Goal: Navigation & Orientation: Find specific page/section

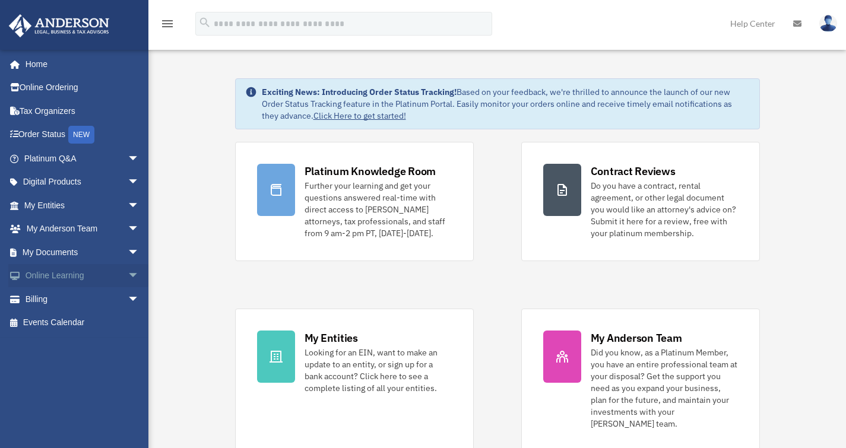
click at [128, 277] on span "arrow_drop_down" at bounding box center [140, 276] width 24 height 24
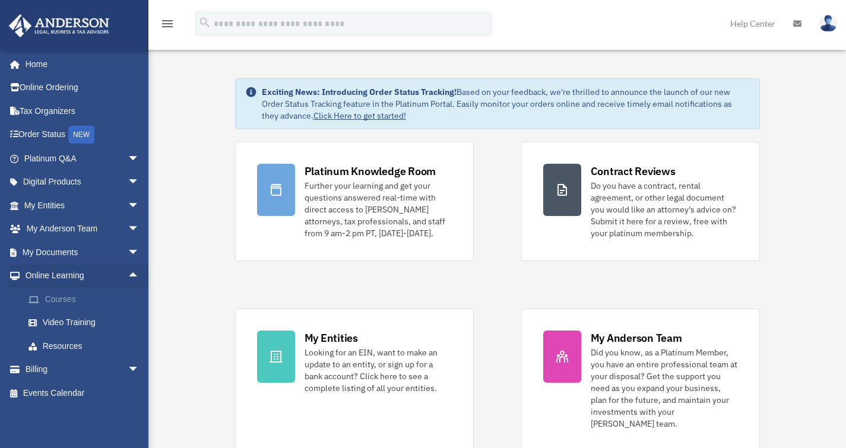
click at [83, 296] on link "Courses" at bounding box center [87, 299] width 141 height 24
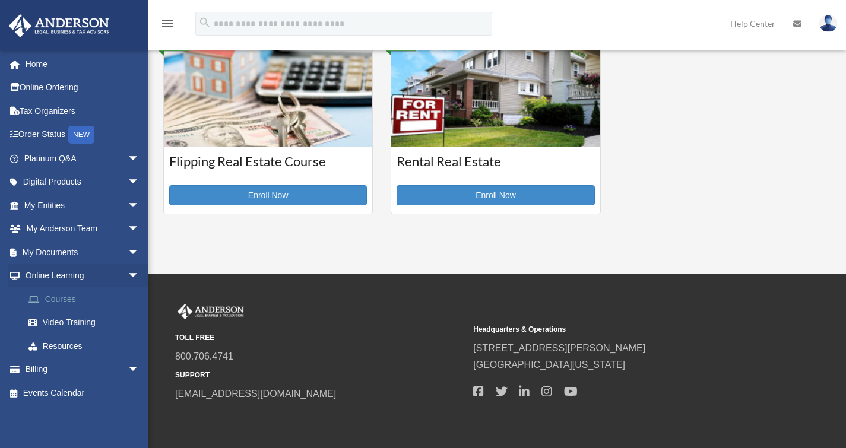
scroll to position [482, 0]
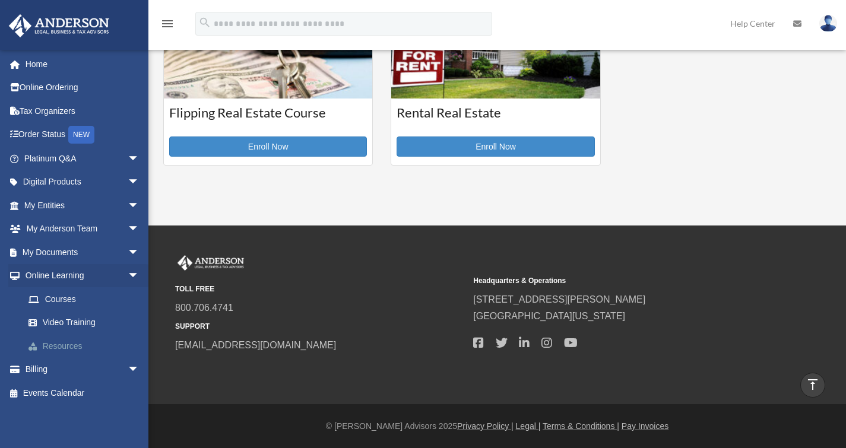
click at [55, 346] on link "Resources" at bounding box center [87, 346] width 141 height 24
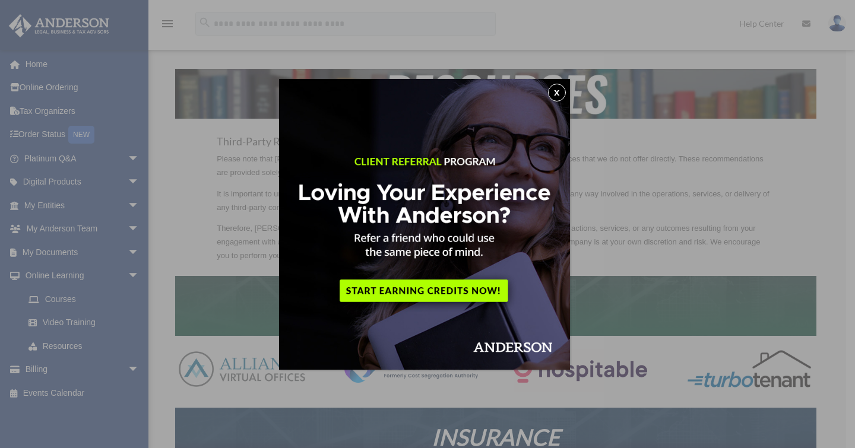
click at [563, 91] on button "x" at bounding box center [557, 93] width 18 height 18
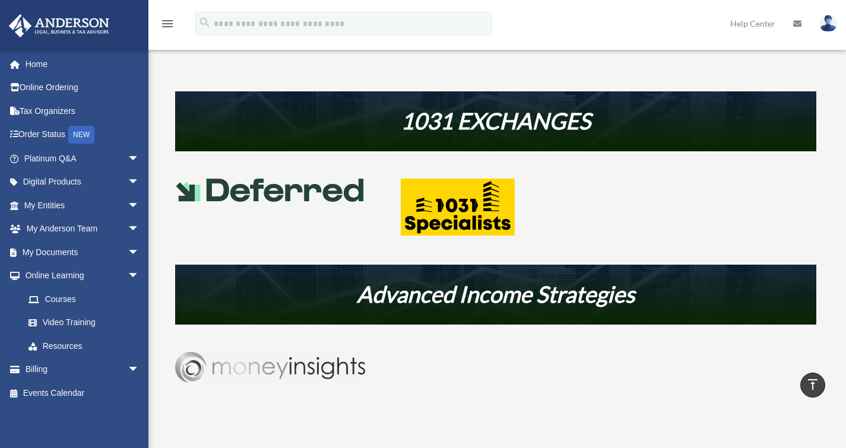
click at [305, 379] on img at bounding box center [270, 367] width 190 height 31
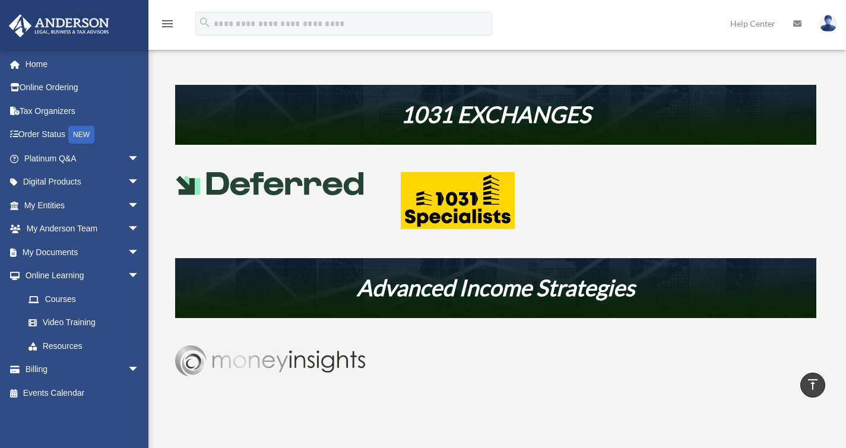
scroll to position [571, 0]
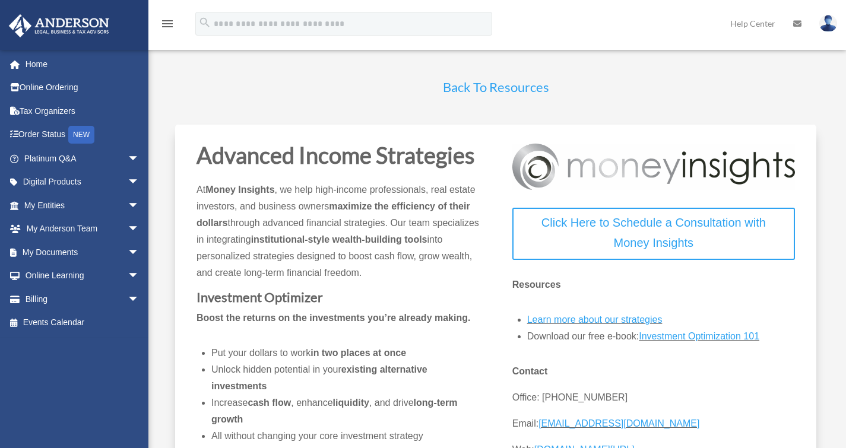
click at [490, 95] on link "Back To Resources" at bounding box center [496, 90] width 106 height 22
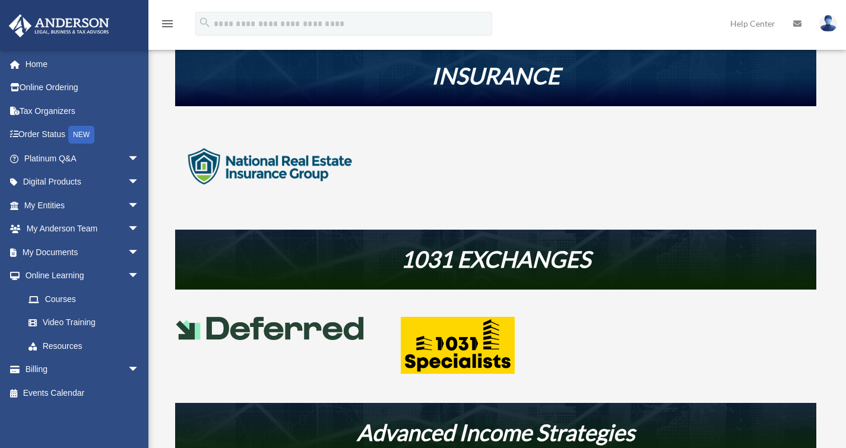
scroll to position [362, 0]
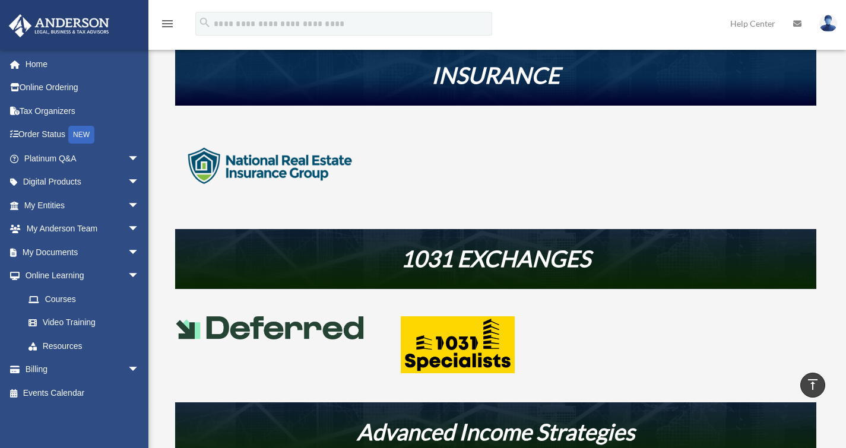
click at [286, 170] on img at bounding box center [270, 166] width 190 height 95
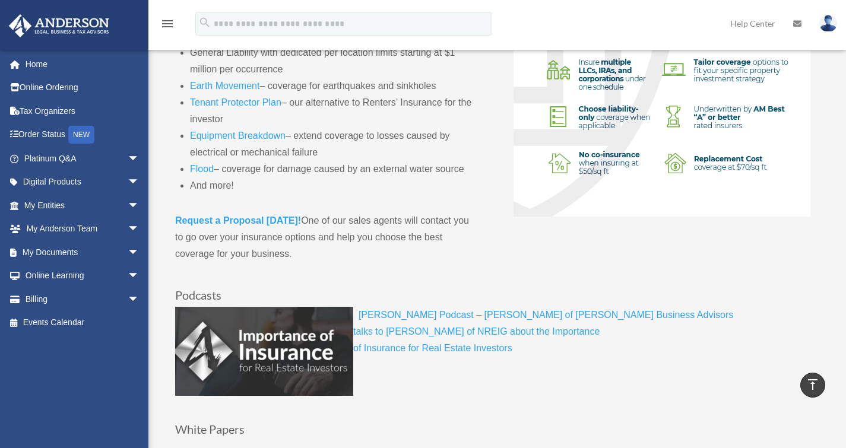
scroll to position [386, 0]
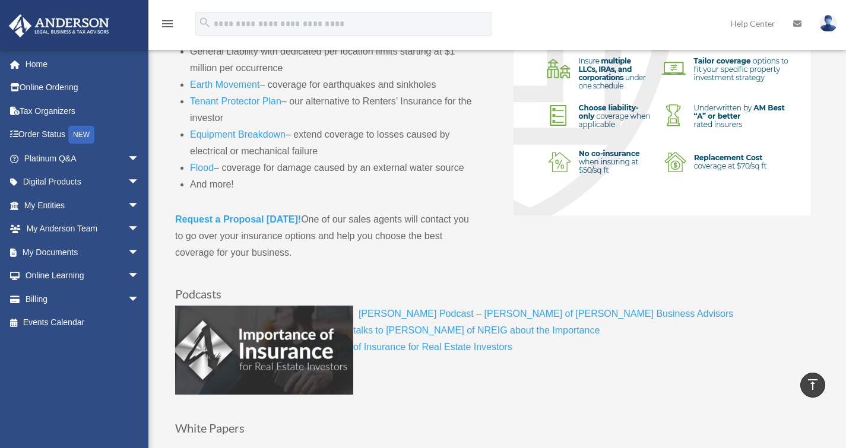
click at [239, 226] on link "Request a Proposal [DATE]!" at bounding box center [238, 222] width 126 height 16
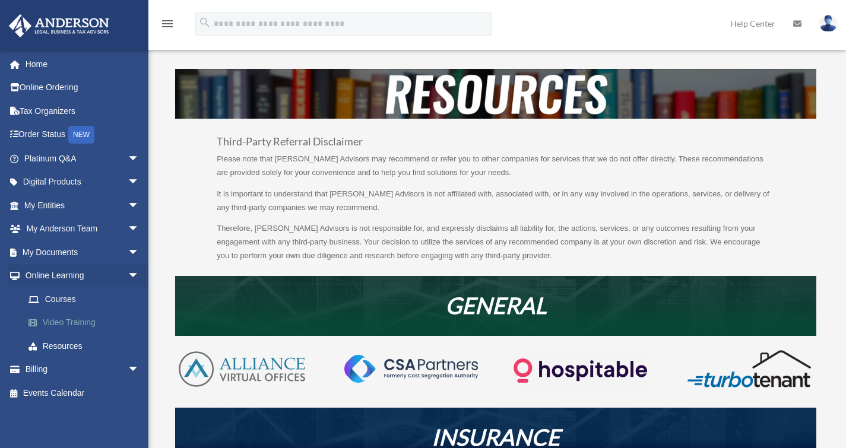
click at [64, 323] on link "Video Training" at bounding box center [87, 323] width 141 height 24
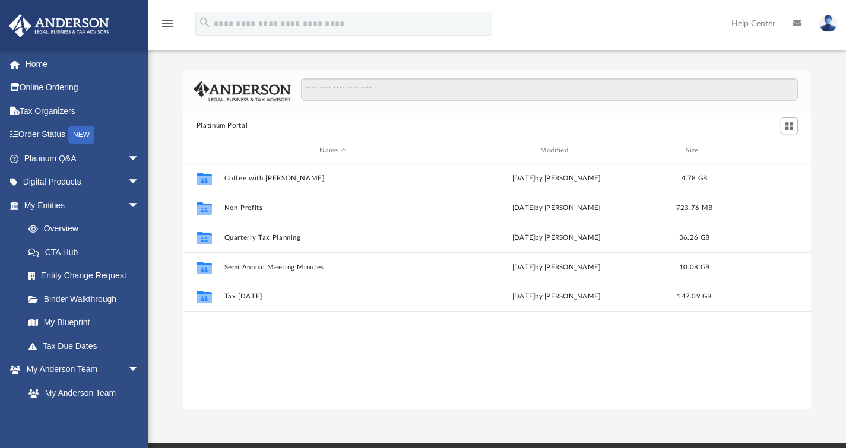
scroll to position [261, 619]
click at [128, 200] on span "arrow_drop_down" at bounding box center [140, 206] width 24 height 24
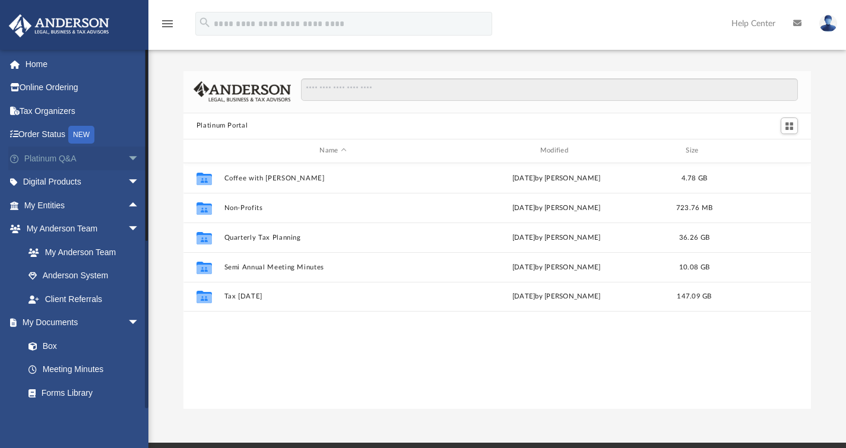
click at [128, 159] on span "arrow_drop_down" at bounding box center [140, 159] width 24 height 24
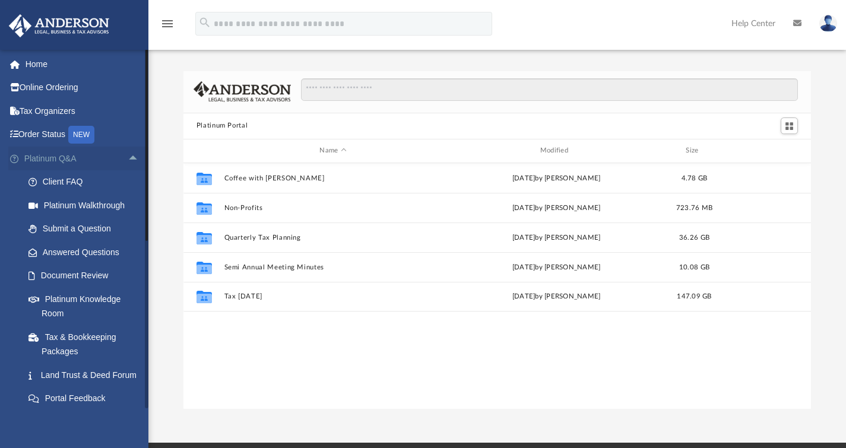
click at [128, 156] on span "arrow_drop_up" at bounding box center [140, 159] width 24 height 24
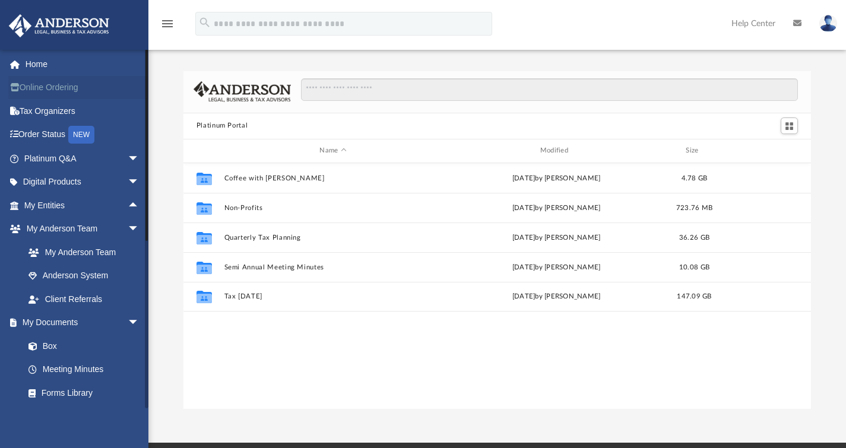
click at [72, 89] on link "Online Ordering" at bounding box center [82, 88] width 149 height 24
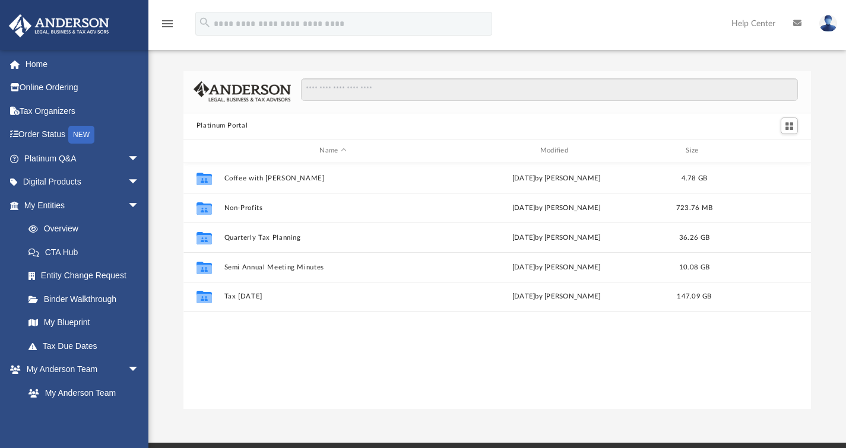
scroll to position [261, 619]
click at [93, 345] on link "Tax Due Dates" at bounding box center [87, 346] width 141 height 24
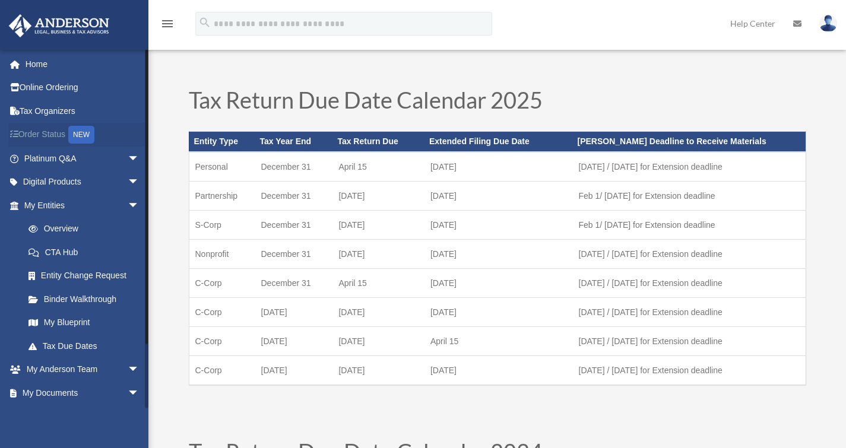
click at [56, 137] on link "Order Status NEW" at bounding box center [82, 135] width 149 height 24
click at [128, 201] on span "arrow_drop_down" at bounding box center [140, 206] width 24 height 24
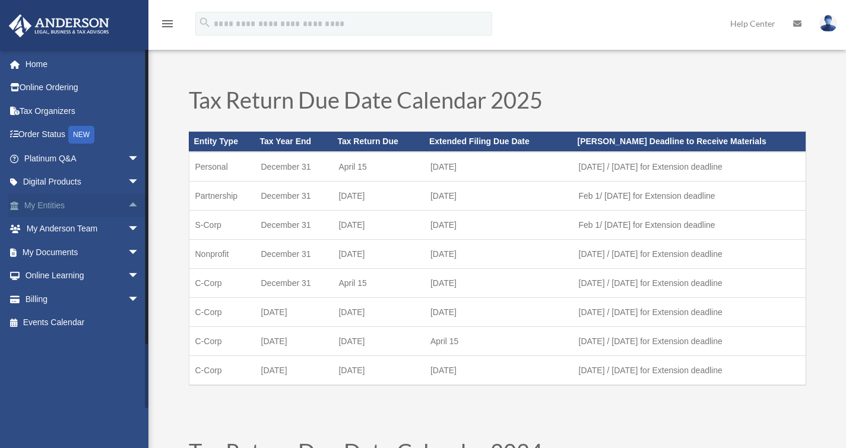
click at [128, 201] on span "arrow_drop_up" at bounding box center [140, 206] width 24 height 24
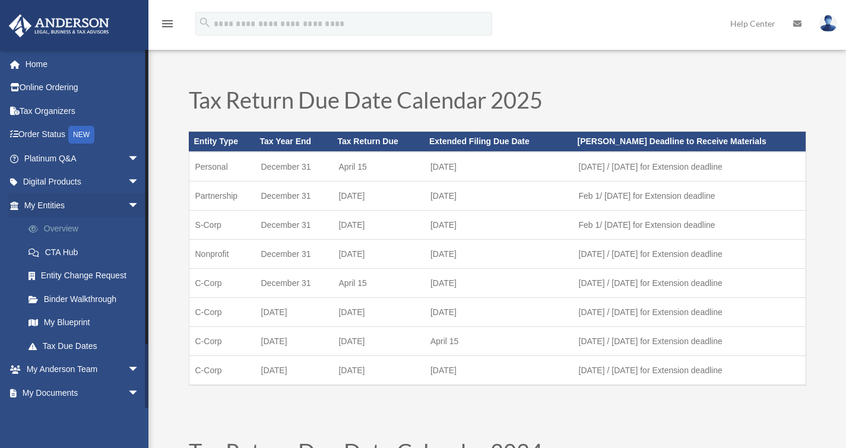
click at [63, 225] on link "Overview" at bounding box center [87, 229] width 141 height 24
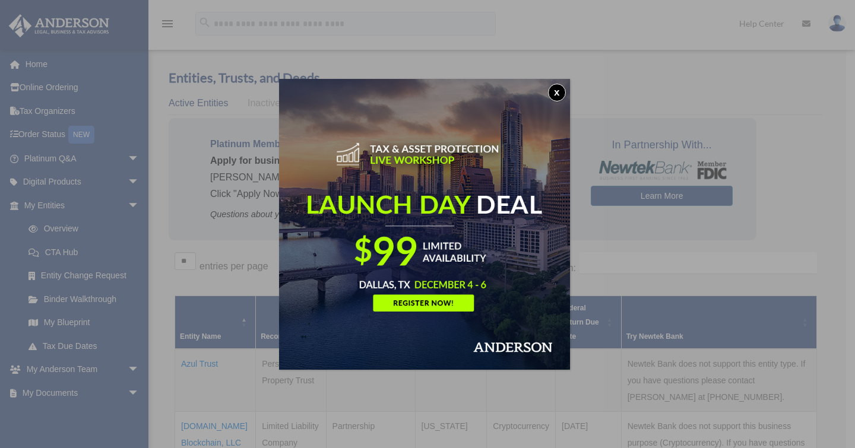
click at [565, 88] on button "x" at bounding box center [557, 93] width 18 height 18
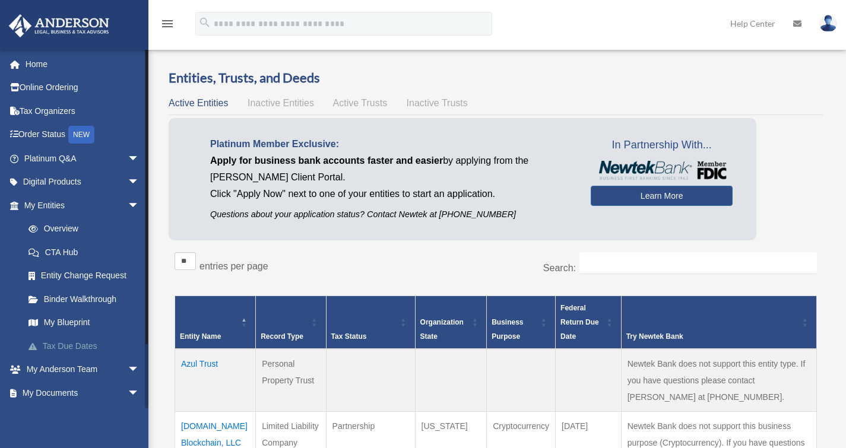
click at [66, 347] on link "Tax Due Dates" at bounding box center [87, 346] width 141 height 24
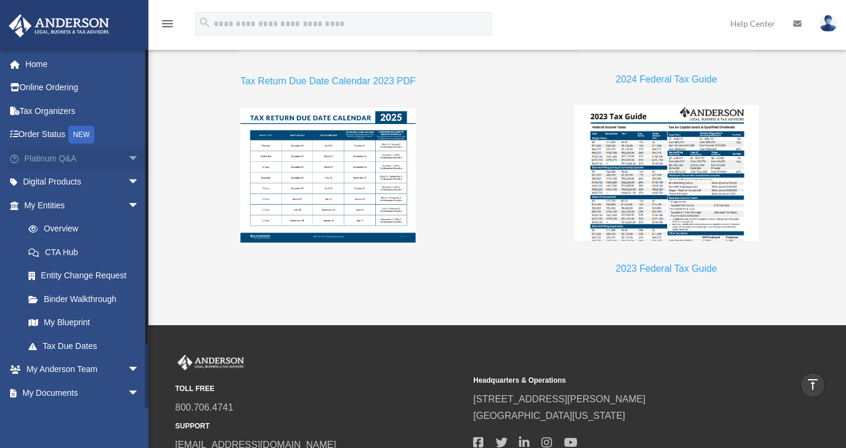
click at [132, 156] on span "arrow_drop_down" at bounding box center [140, 159] width 24 height 24
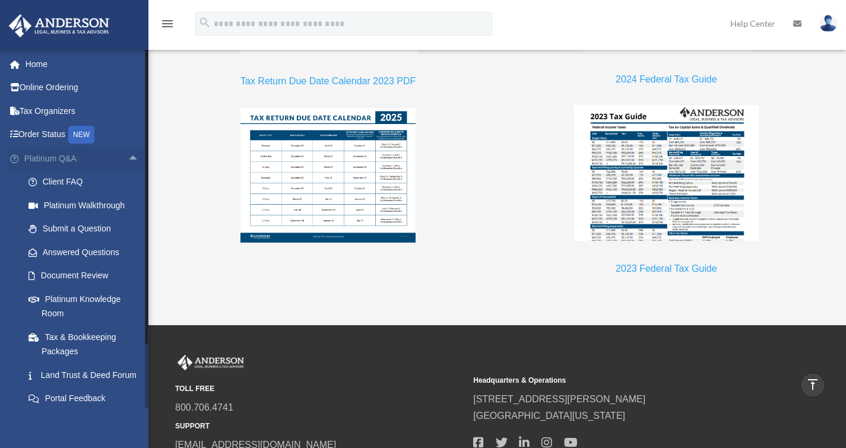
click at [128, 156] on span "arrow_drop_up" at bounding box center [140, 159] width 24 height 24
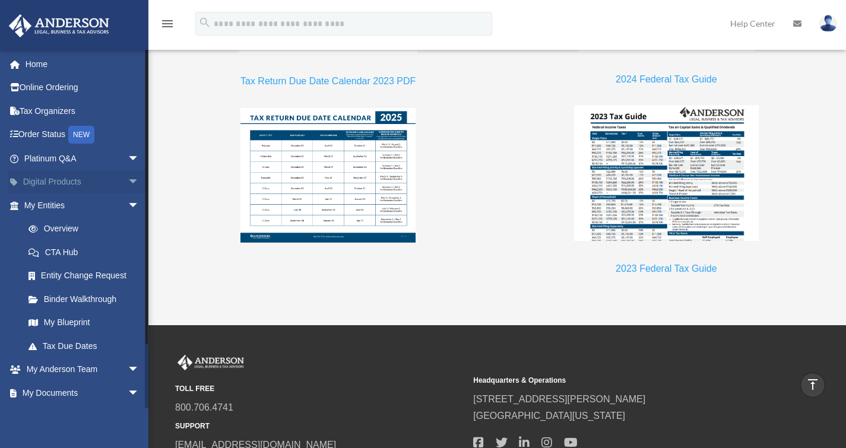
click at [128, 185] on span "arrow_drop_down" at bounding box center [140, 182] width 24 height 24
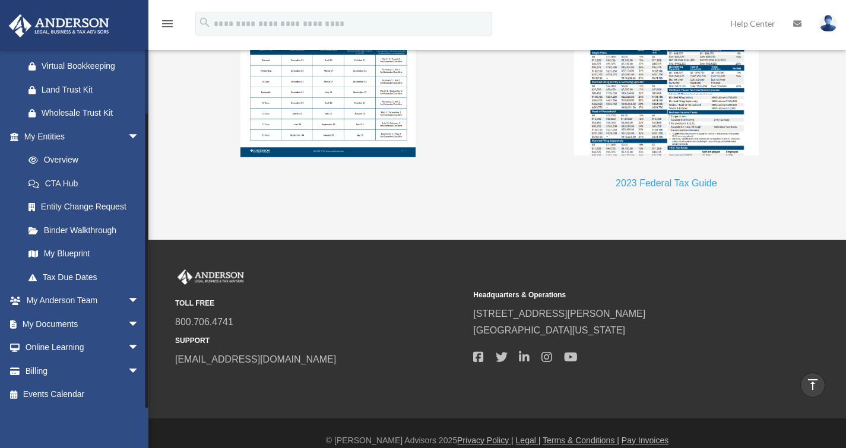
scroll to position [1272, 0]
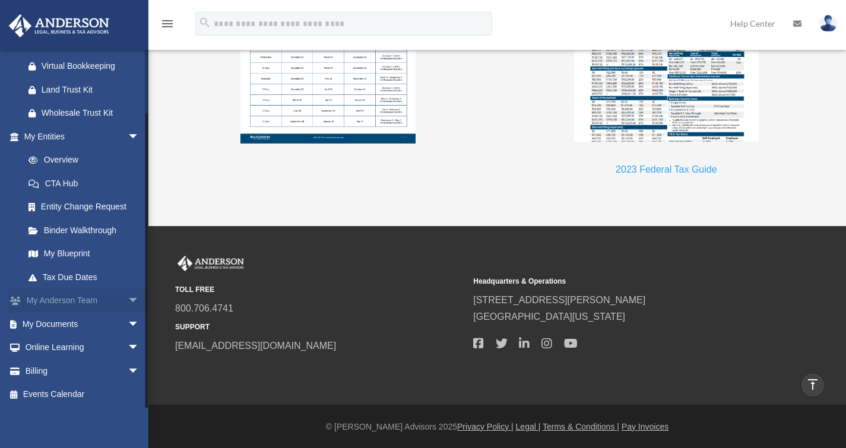
click at [128, 293] on span "arrow_drop_down" at bounding box center [140, 301] width 24 height 24
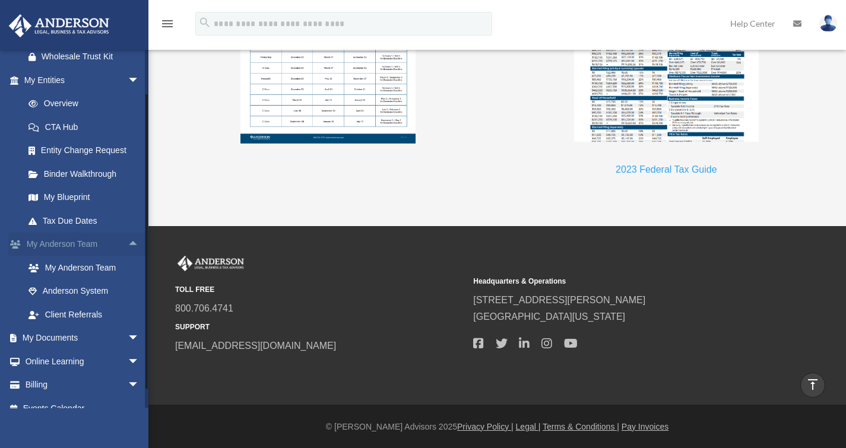
scroll to position [233, 0]
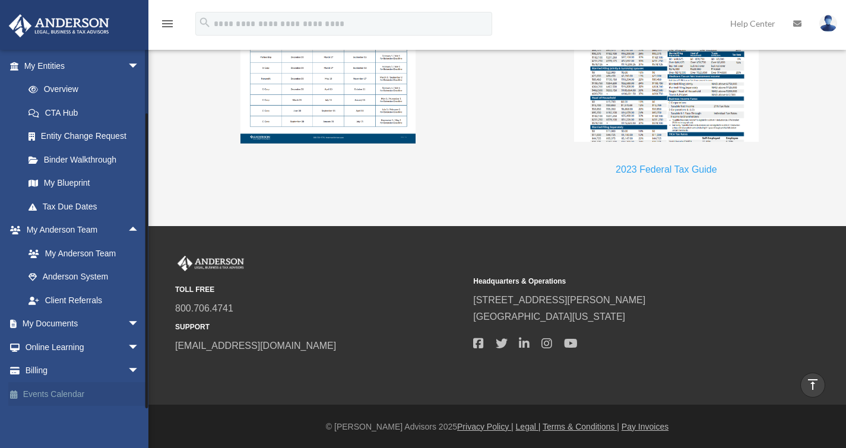
click at [78, 397] on link "Events Calendar" at bounding box center [82, 395] width 149 height 24
click at [131, 370] on span "arrow_drop_down" at bounding box center [140, 371] width 24 height 24
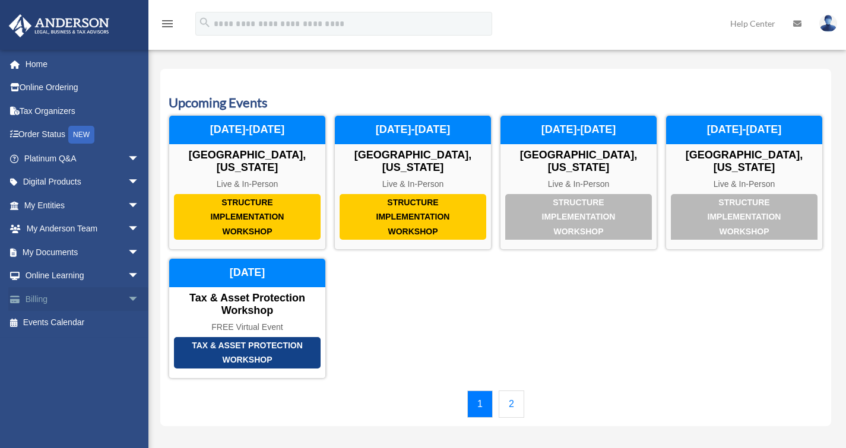
click at [128, 299] on span "arrow_drop_down" at bounding box center [140, 299] width 24 height 24
click at [91, 323] on link "$ Open Invoices" at bounding box center [87, 323] width 141 height 24
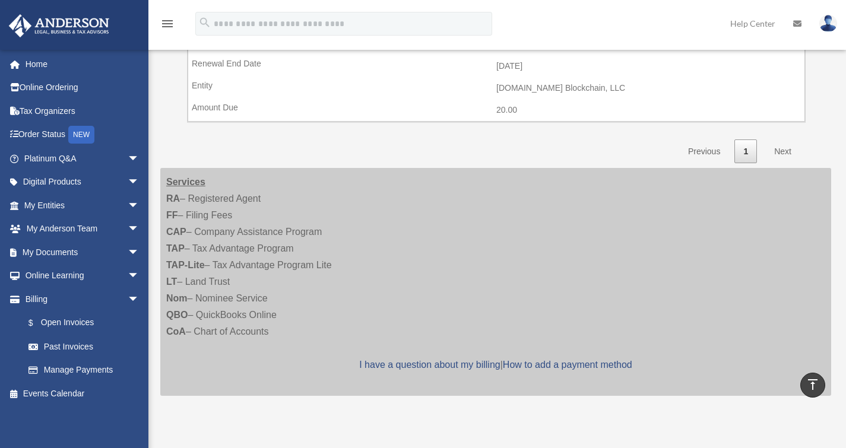
scroll to position [275, 0]
click at [780, 164] on link "Next" at bounding box center [783, 153] width 35 height 24
click at [781, 153] on link "Next" at bounding box center [783, 153] width 35 height 24
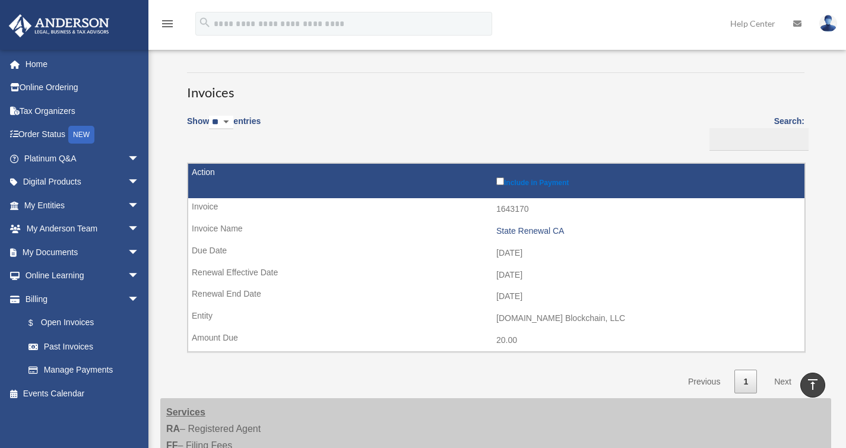
scroll to position [0, 0]
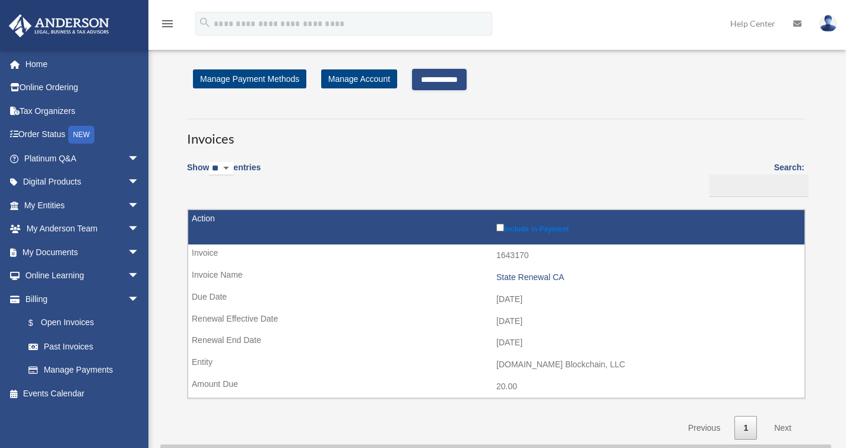
click at [451, 71] on input "**********" at bounding box center [439, 79] width 55 height 21
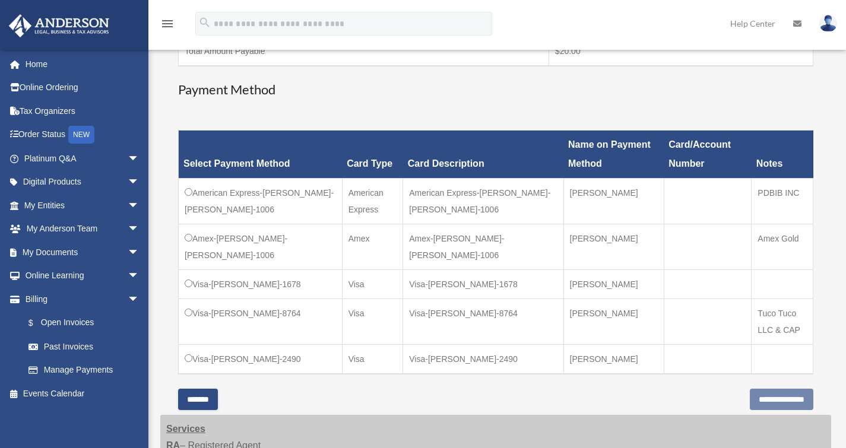
scroll to position [265, 0]
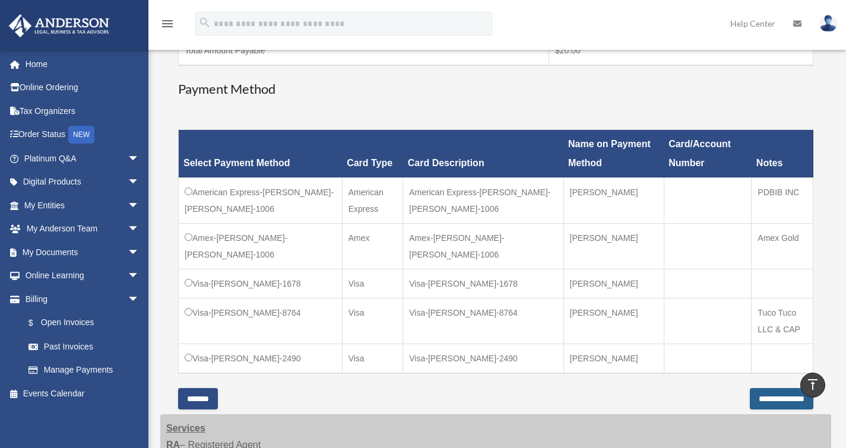
click at [750, 388] on input "**********" at bounding box center [782, 398] width 64 height 21
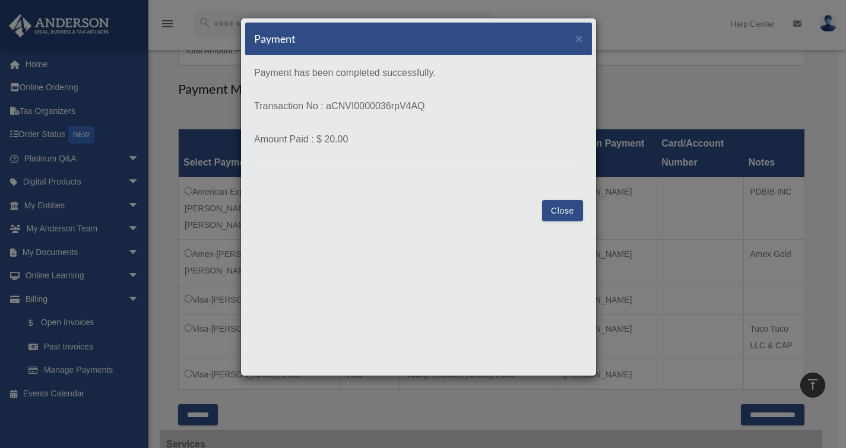
click at [567, 207] on button "Close" at bounding box center [562, 210] width 41 height 21
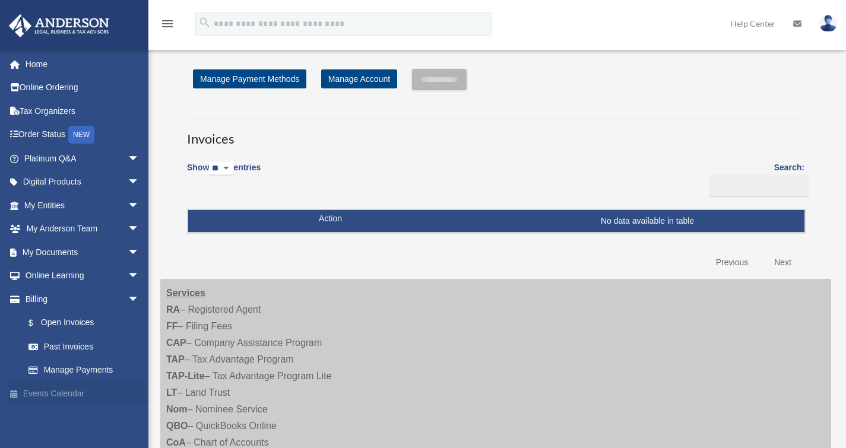
click at [64, 394] on link "Events Calendar" at bounding box center [82, 394] width 149 height 24
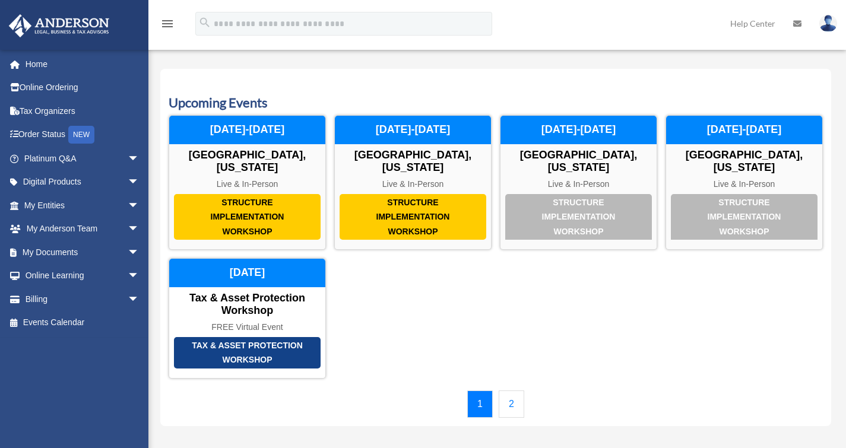
click at [510, 391] on link "2" at bounding box center [512, 404] width 26 height 27
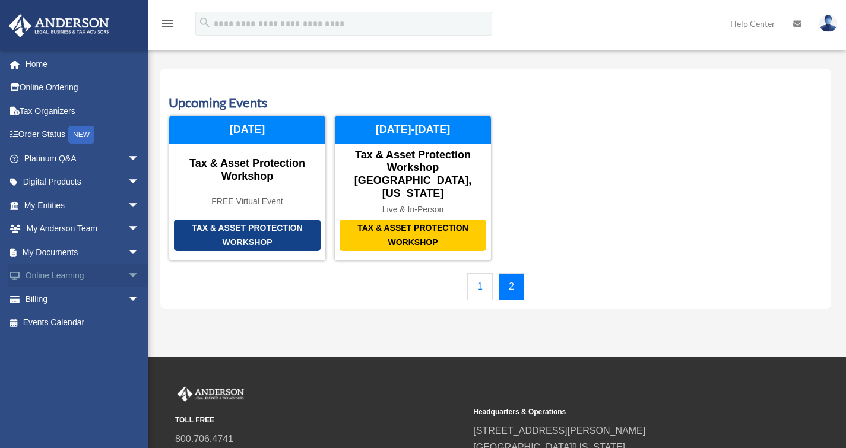
click at [128, 274] on span "arrow_drop_down" at bounding box center [140, 276] width 24 height 24
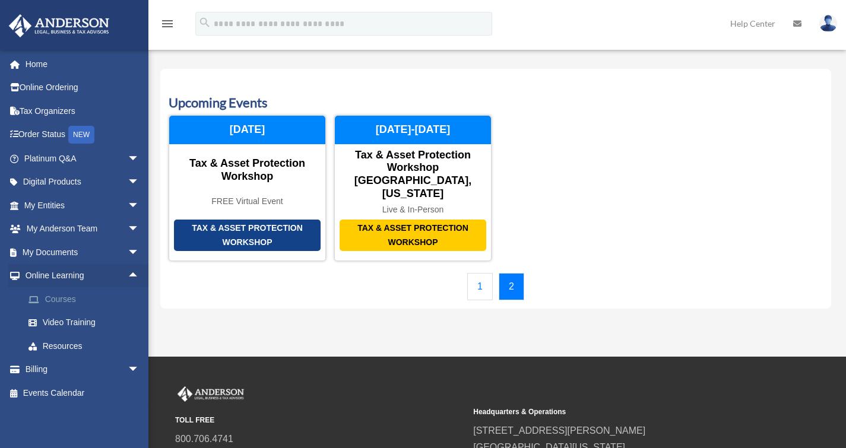
click at [63, 298] on link "Courses" at bounding box center [87, 299] width 141 height 24
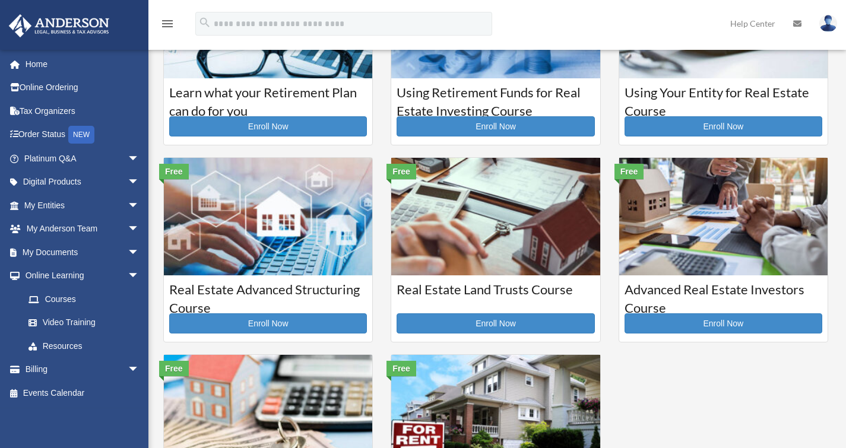
scroll to position [125, 0]
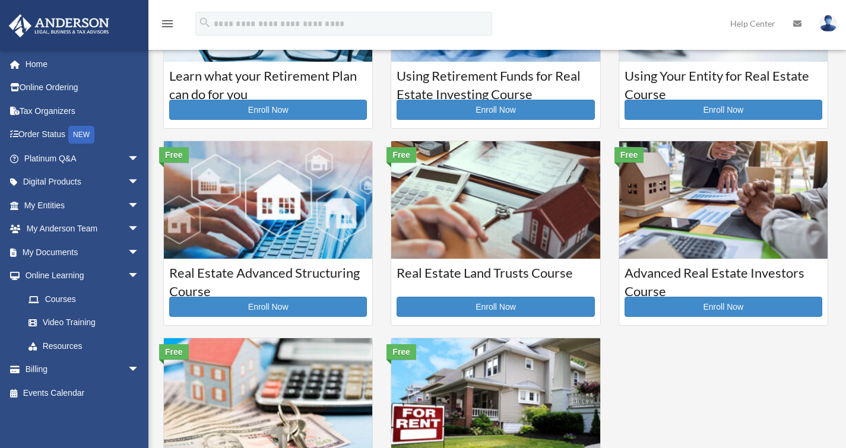
click at [733, 358] on div "Free Learn what your Retirement Plan can do for you Enroll Now Free Using Retir…" at bounding box center [495, 240] width 683 height 592
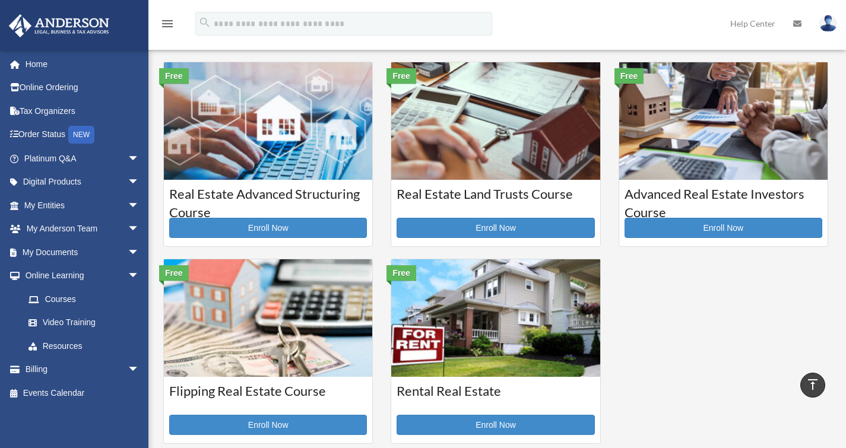
scroll to position [199, 0]
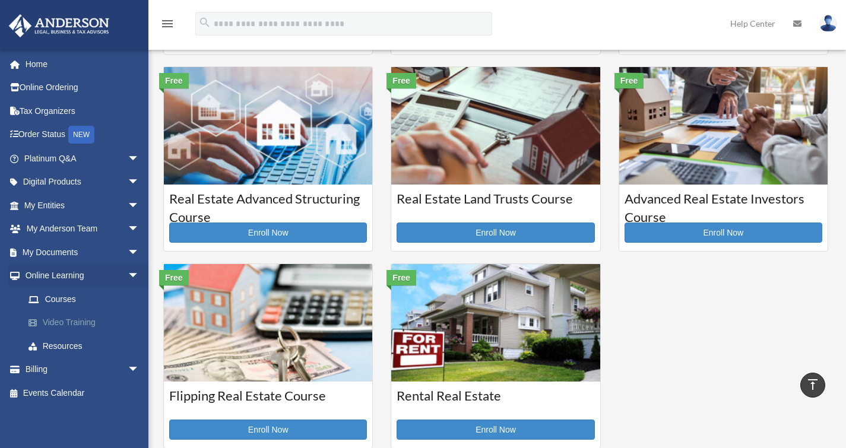
click at [71, 322] on link "Video Training" at bounding box center [87, 323] width 141 height 24
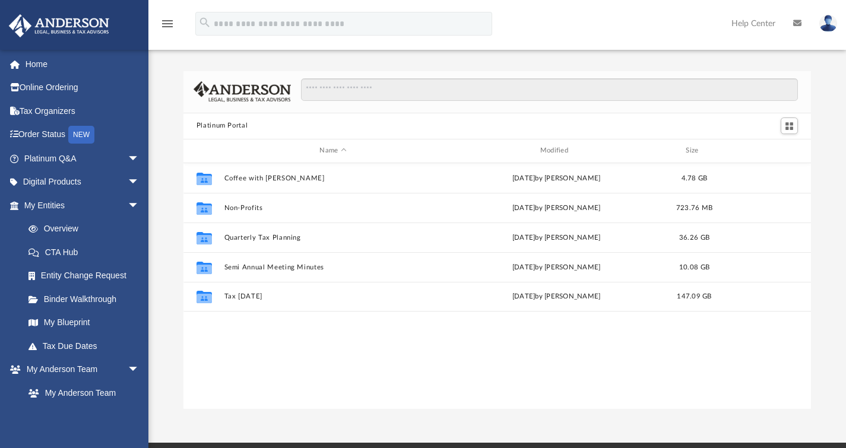
scroll to position [261, 619]
click at [71, 322] on link "My Blueprint" at bounding box center [84, 323] width 135 height 24
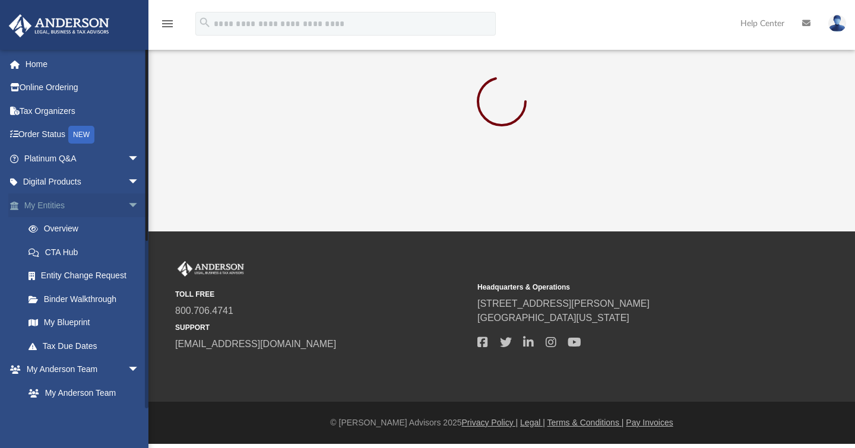
click at [128, 207] on span "arrow_drop_down" at bounding box center [140, 206] width 24 height 24
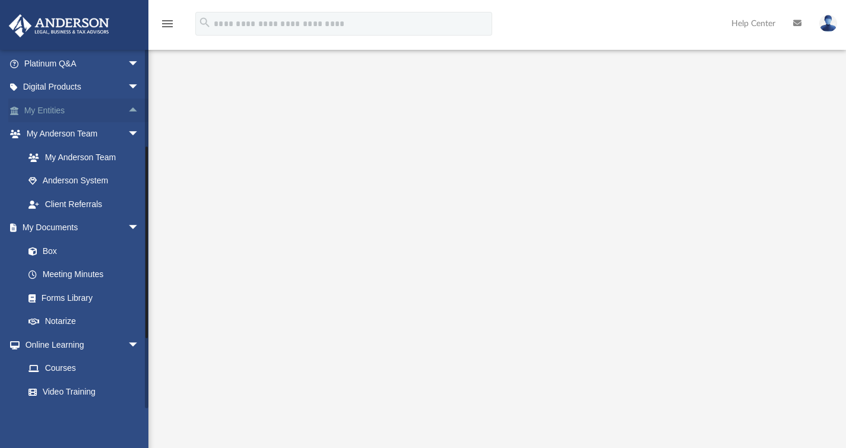
scroll to position [163, 0]
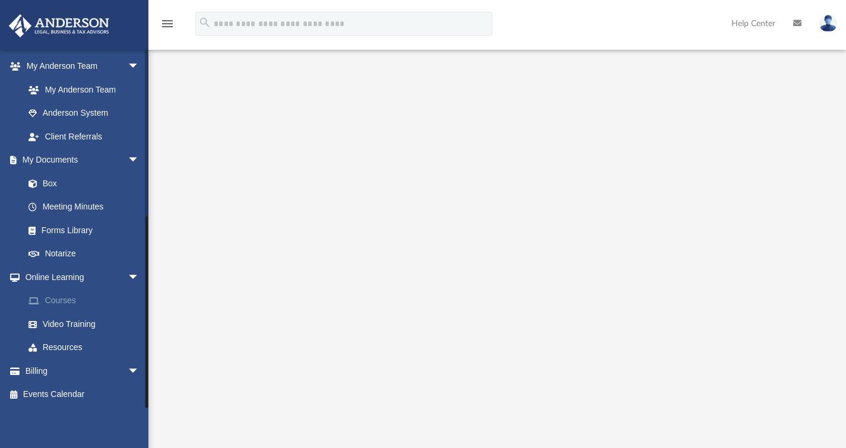
click at [66, 302] on link "Courses" at bounding box center [87, 301] width 141 height 24
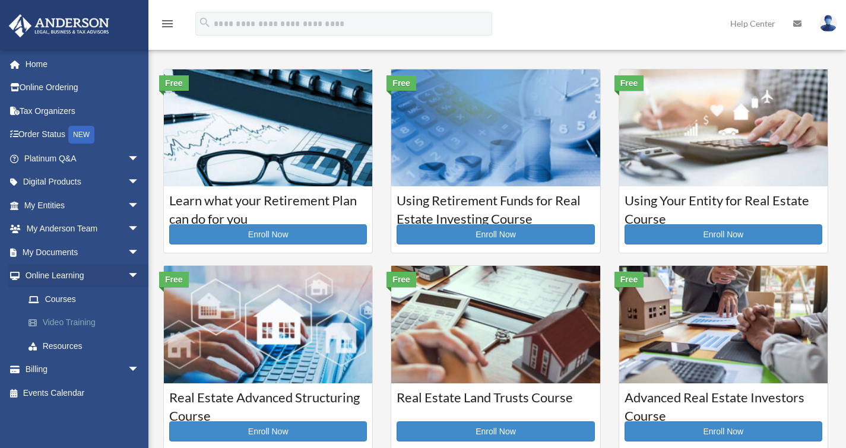
click at [66, 323] on link "Video Training" at bounding box center [87, 323] width 141 height 24
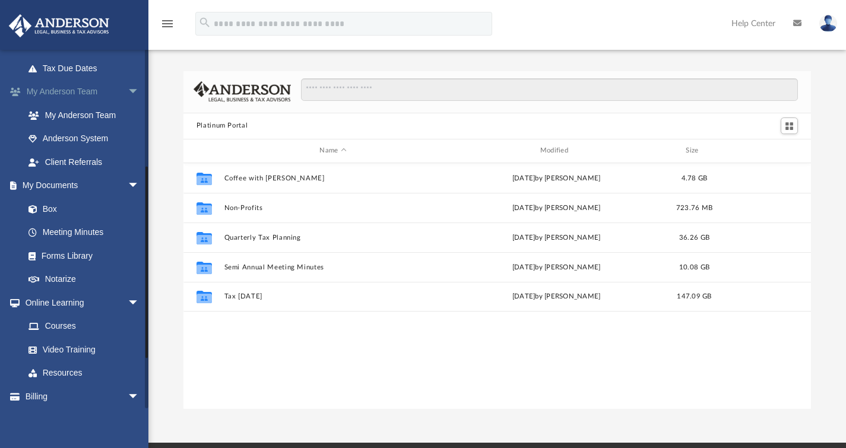
scroll to position [304, 0]
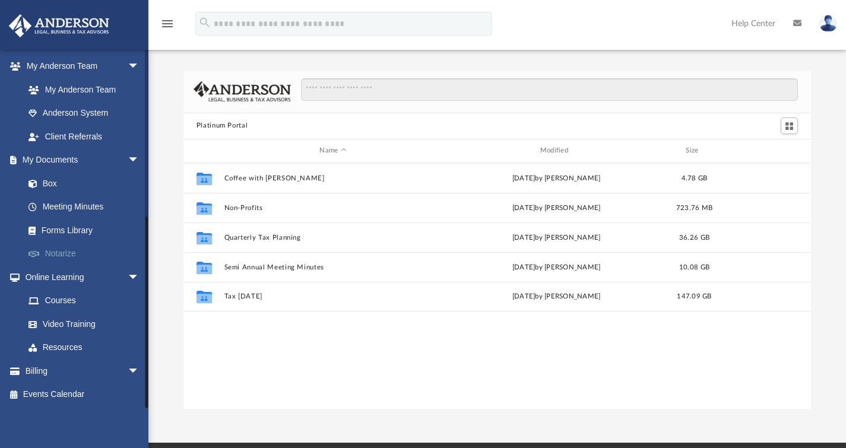
click at [64, 257] on link "Notarize" at bounding box center [87, 254] width 141 height 24
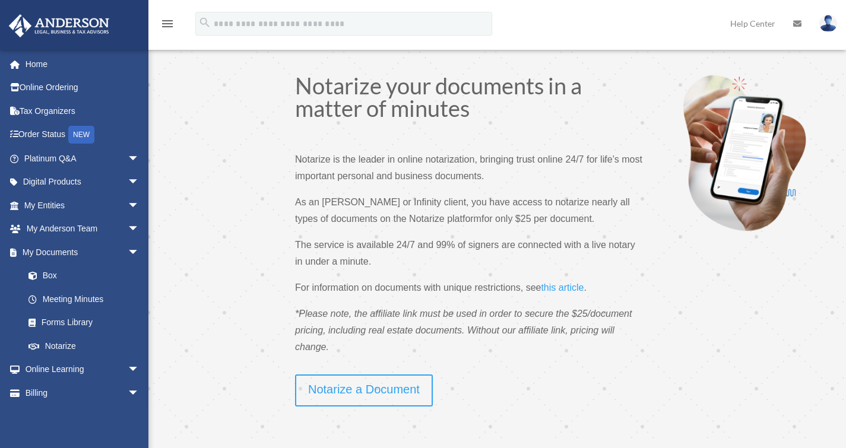
scroll to position [22, 0]
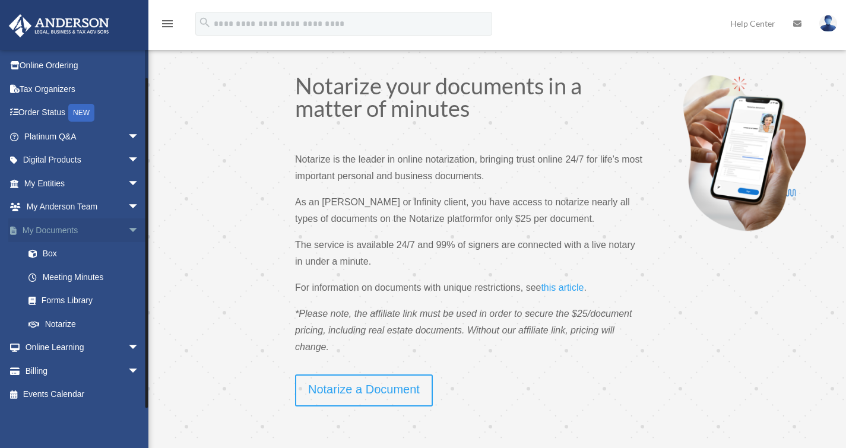
click at [128, 230] on span "arrow_drop_down" at bounding box center [140, 231] width 24 height 24
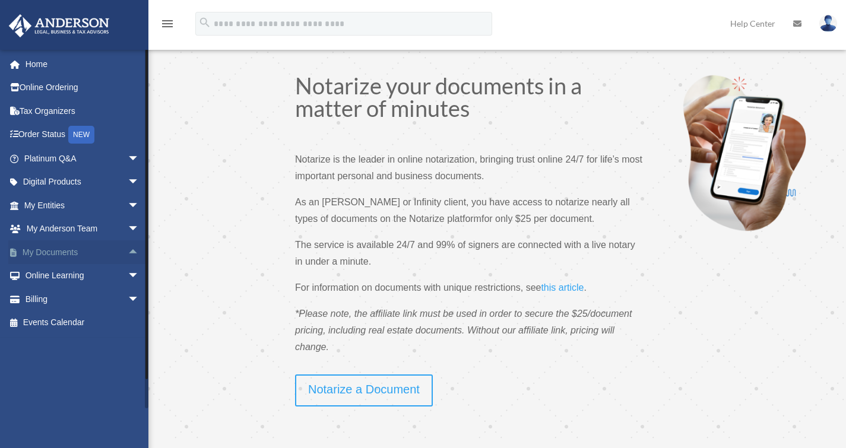
scroll to position [0, 0]
click at [128, 271] on span "arrow_drop_down" at bounding box center [140, 276] width 24 height 24
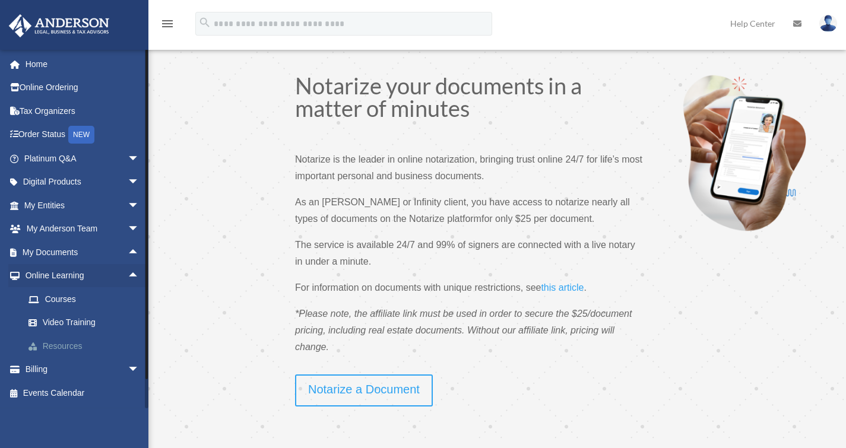
click at [71, 341] on link "Resources" at bounding box center [87, 346] width 141 height 24
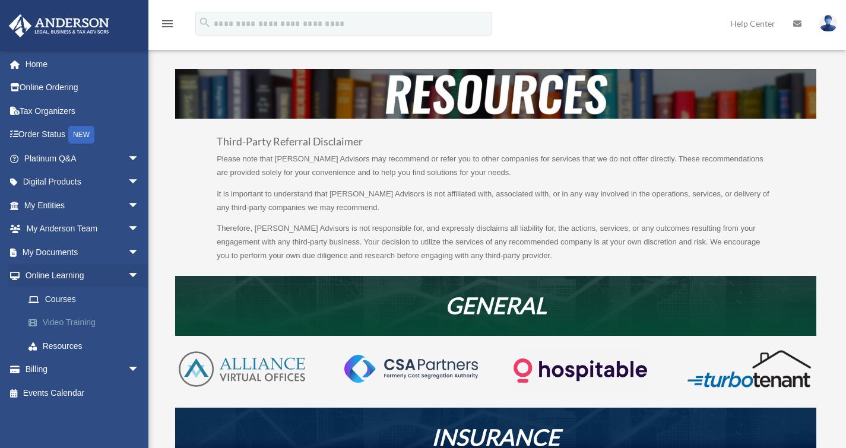
click at [72, 320] on link "Video Training" at bounding box center [87, 323] width 141 height 24
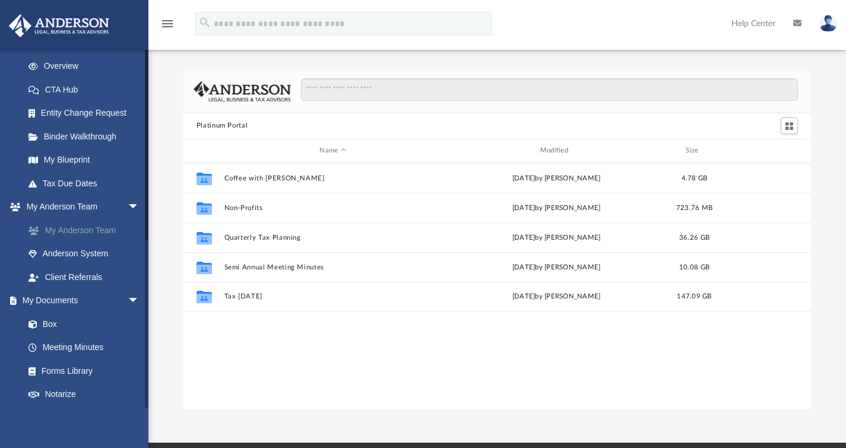
scroll to position [304, 0]
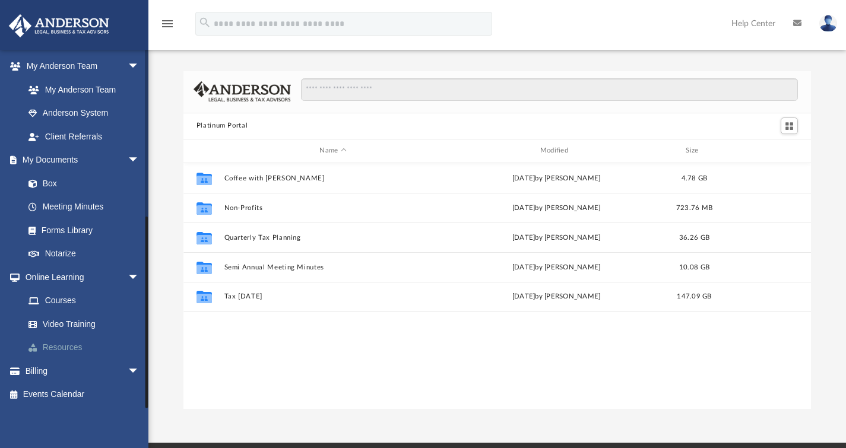
click at [68, 347] on link "Resources" at bounding box center [87, 348] width 141 height 24
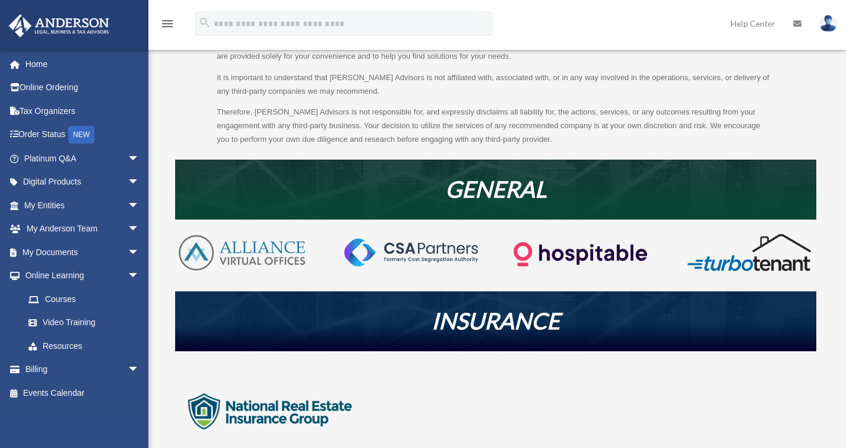
scroll to position [112, 0]
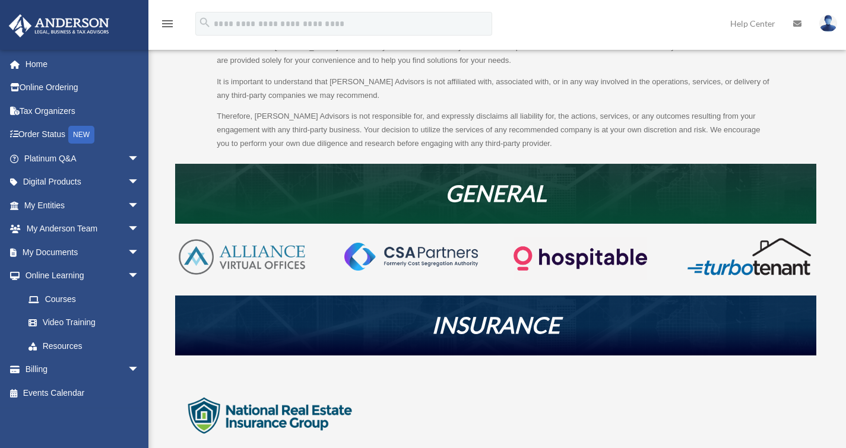
click at [586, 259] on img at bounding box center [581, 258] width 134 height 43
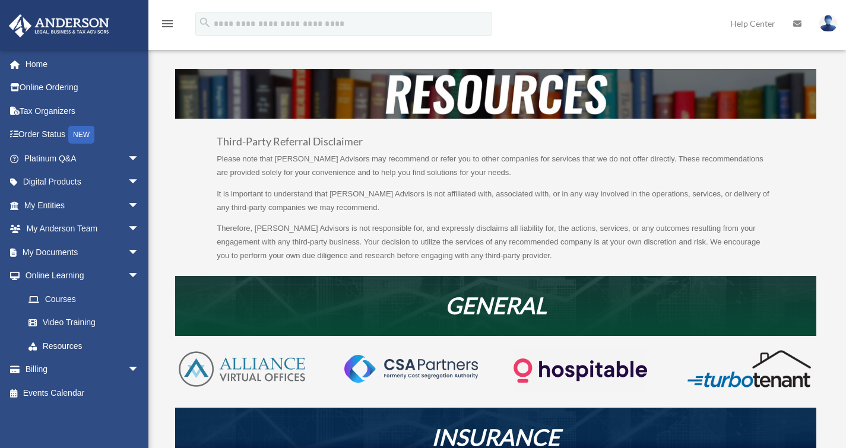
scroll to position [112, 0]
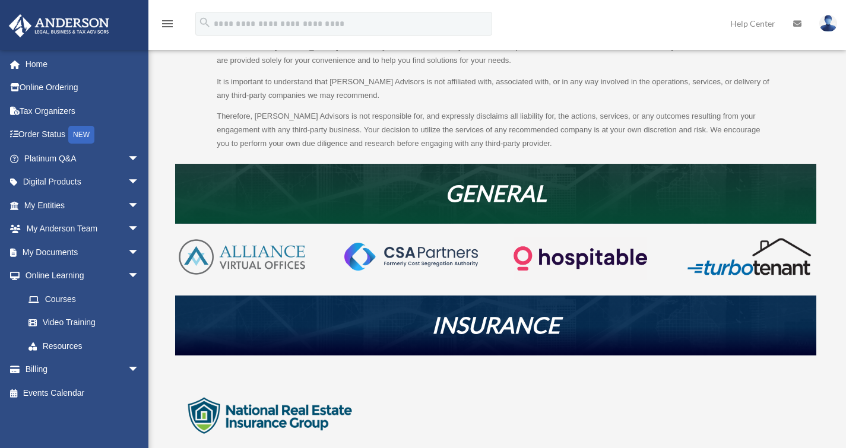
click at [754, 274] on img at bounding box center [749, 256] width 134 height 39
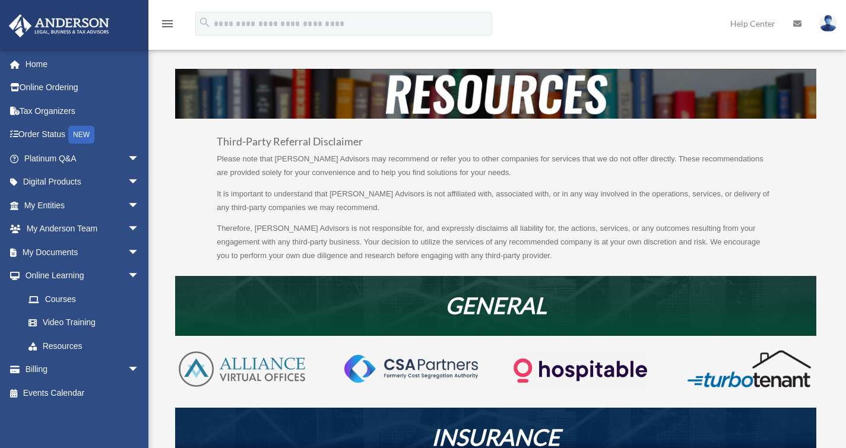
scroll to position [112, 0]
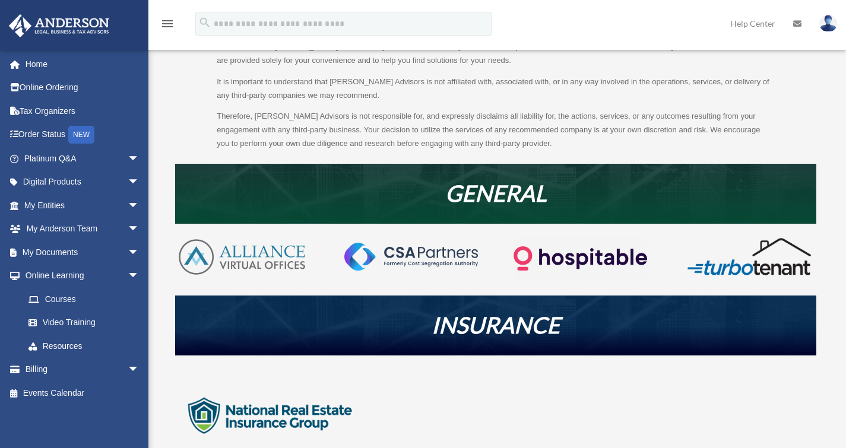
click at [275, 261] on img at bounding box center [242, 257] width 134 height 40
